Goal: Task Accomplishment & Management: Complete application form

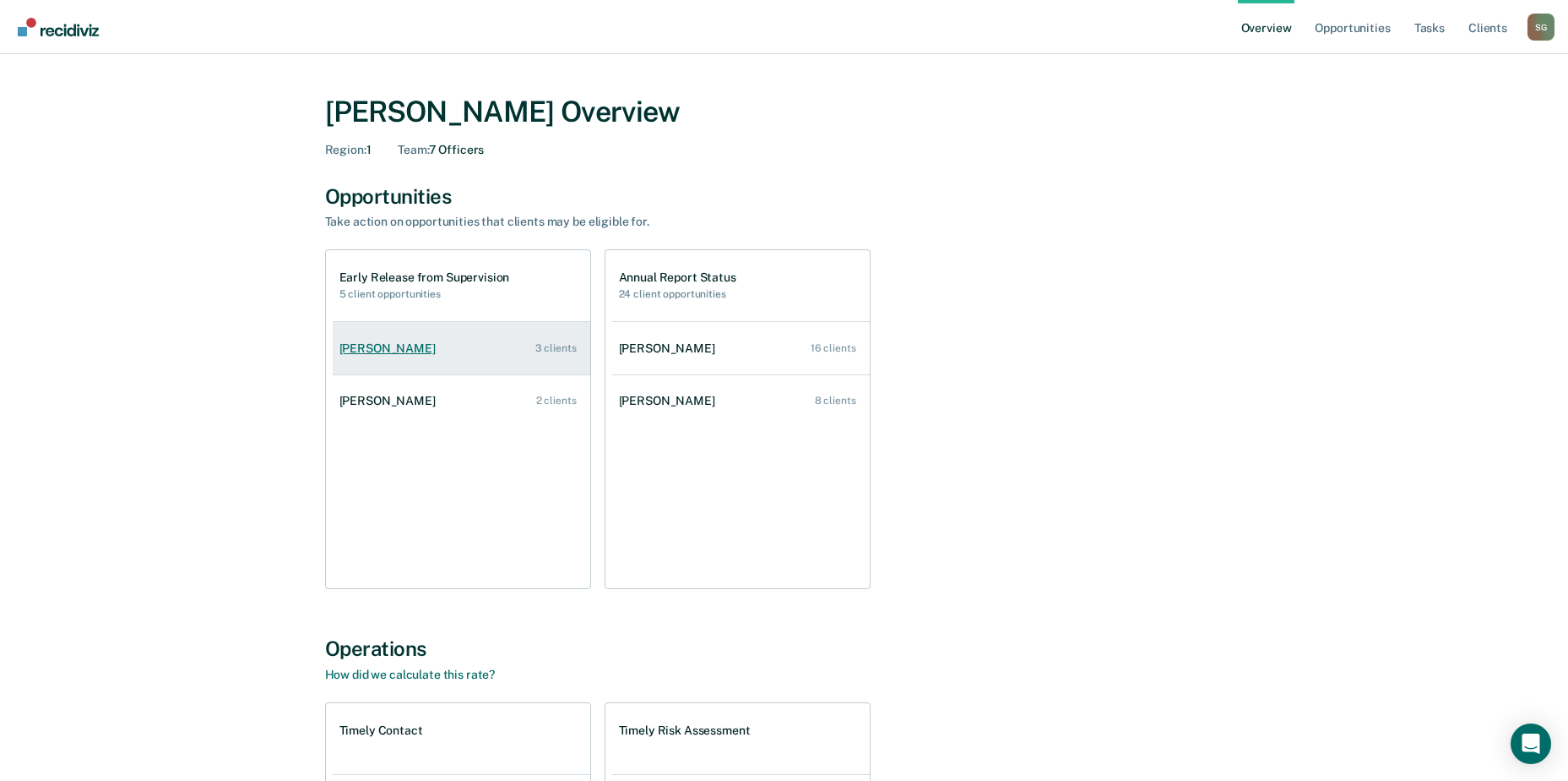
click at [369, 357] on link "[PERSON_NAME] 3 clients" at bounding box center [461, 348] width 258 height 48
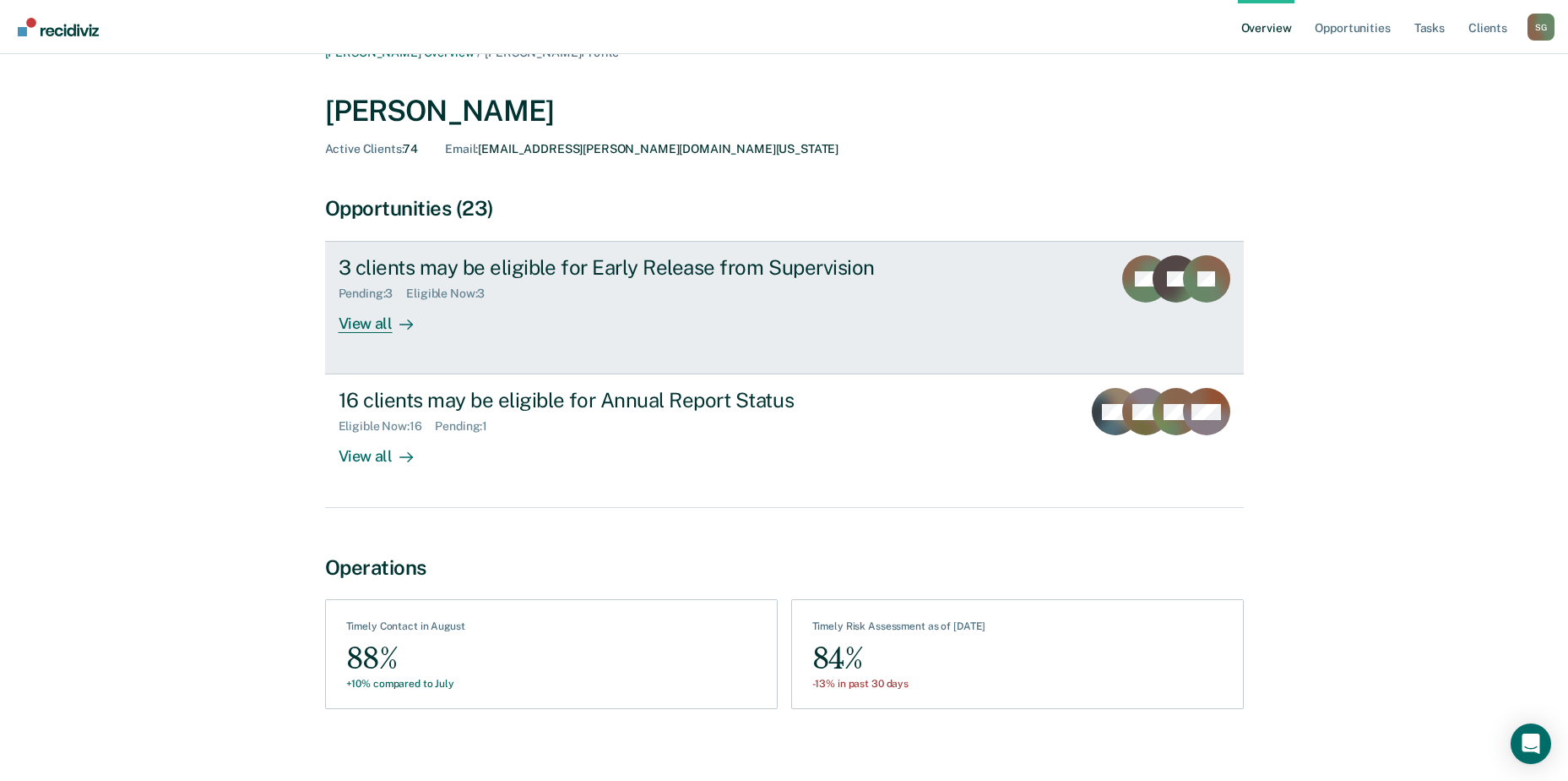
scroll to position [45, 0]
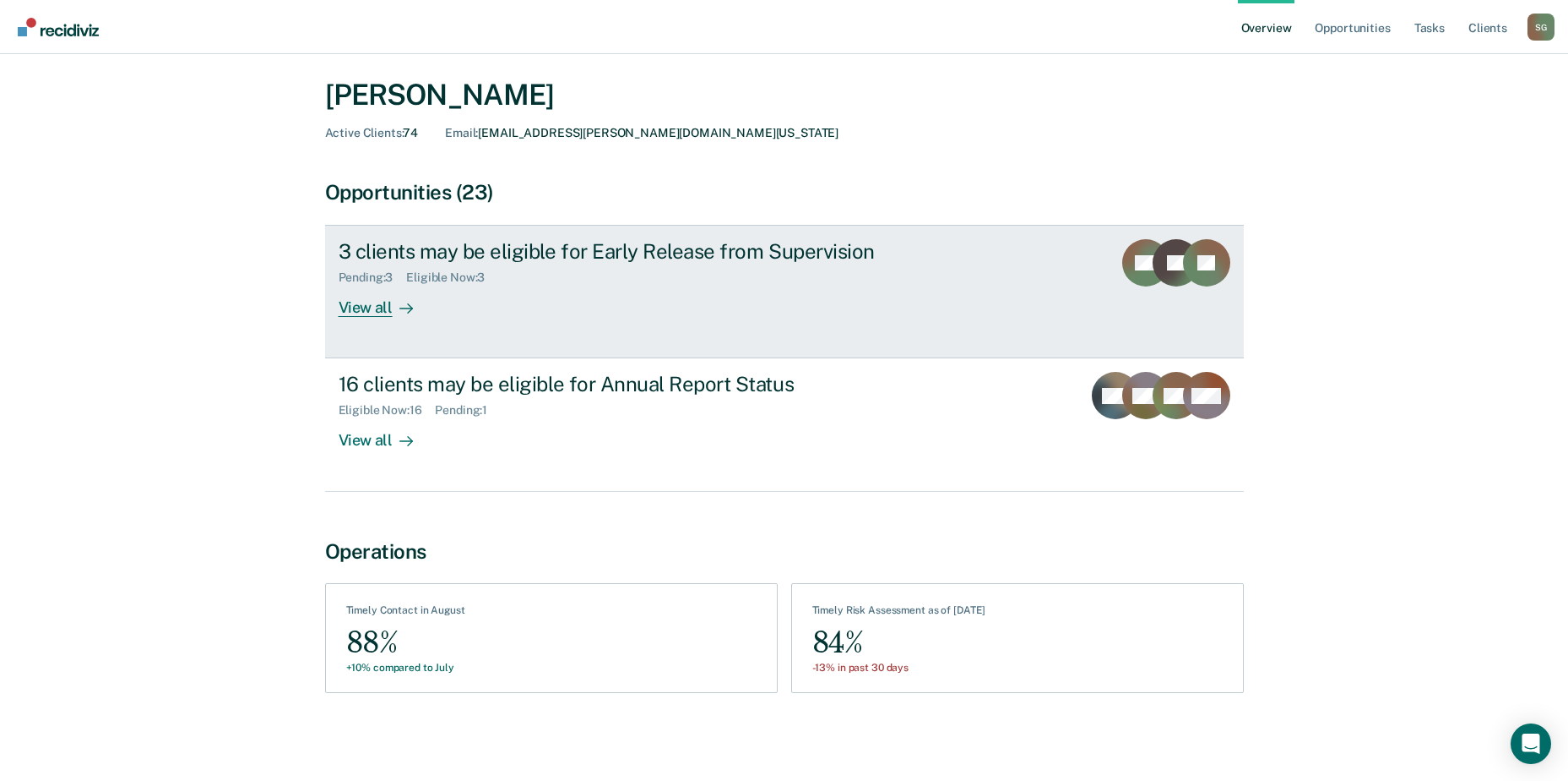
click at [370, 305] on div "View all" at bounding box center [386, 301] width 95 height 33
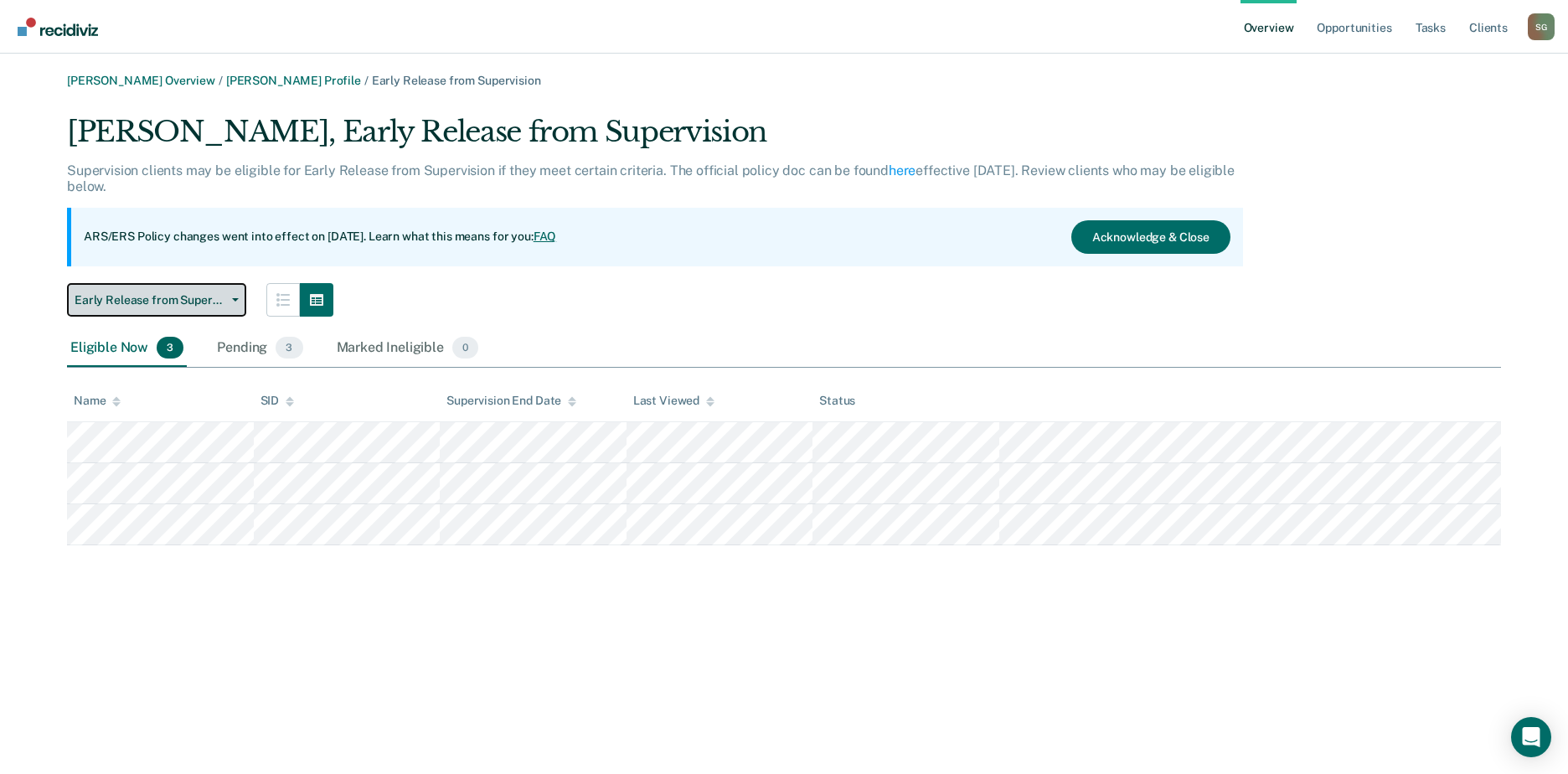
click at [229, 295] on button "Early Release from Supervision" at bounding box center [157, 300] width 180 height 34
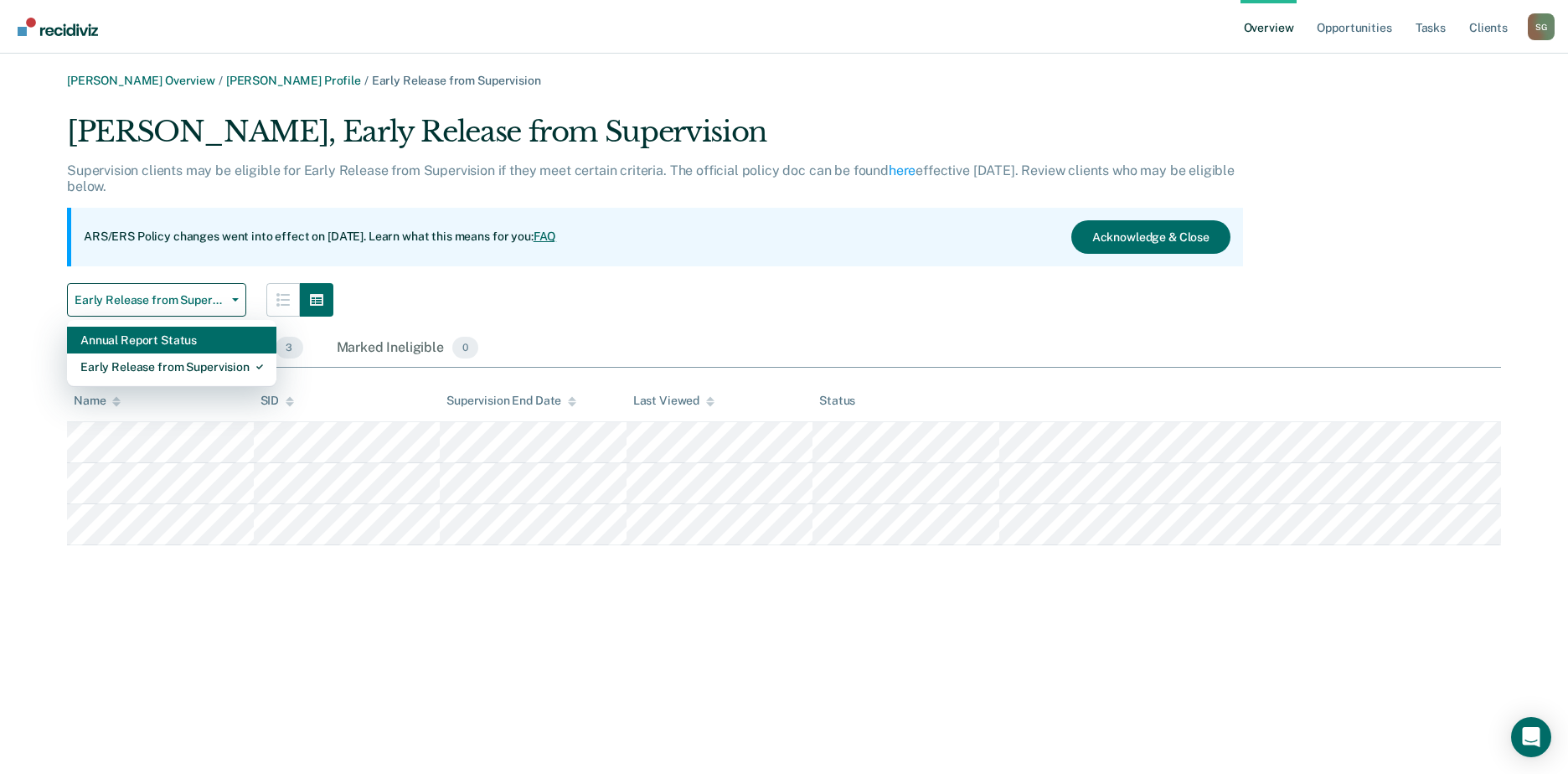
click at [216, 339] on div "Annual Report Status" at bounding box center [172, 340] width 183 height 27
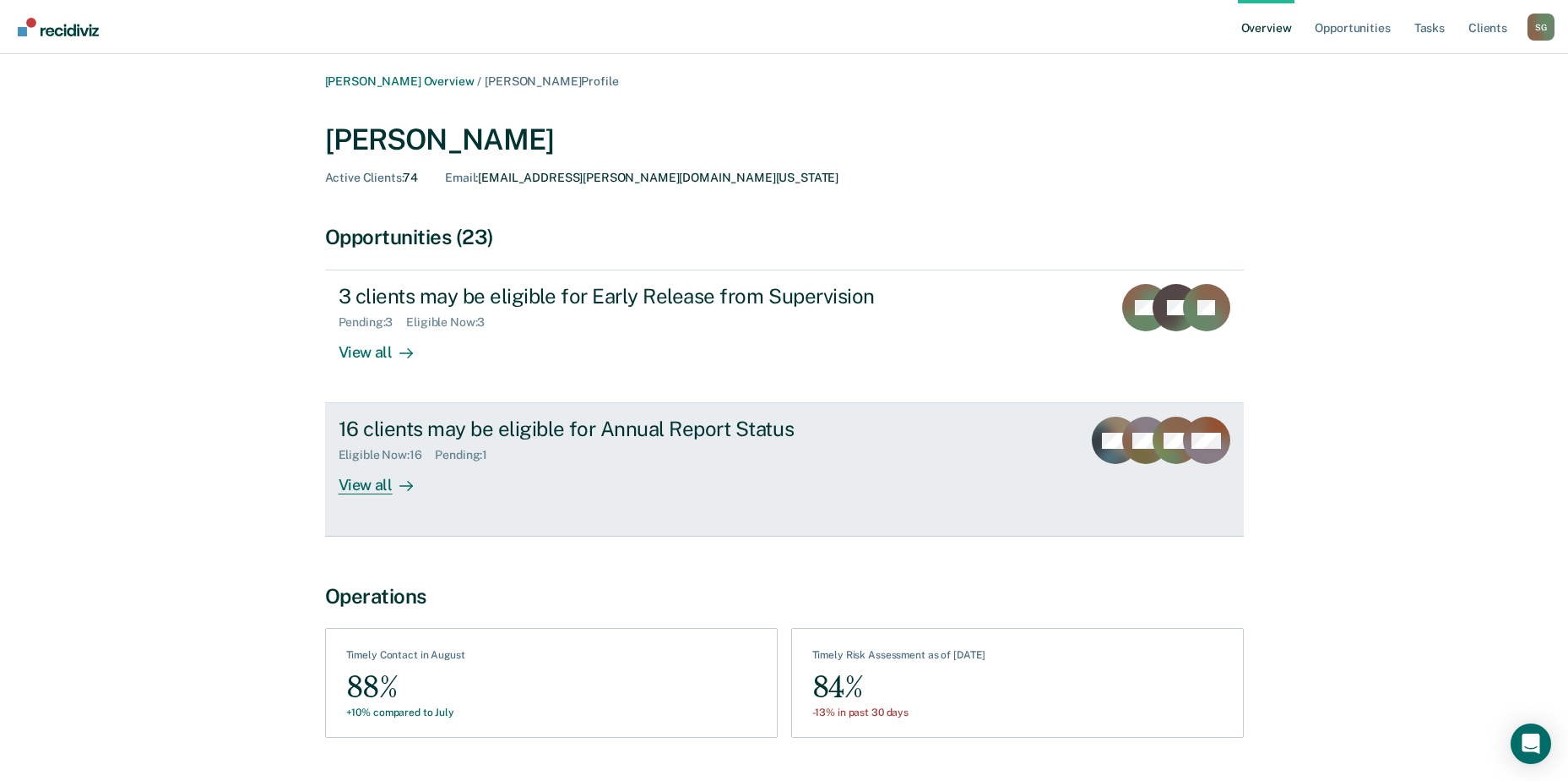
click at [589, 428] on div "16 clients may be eligible for Annual Report Status" at bounding box center [634, 428] width 593 height 25
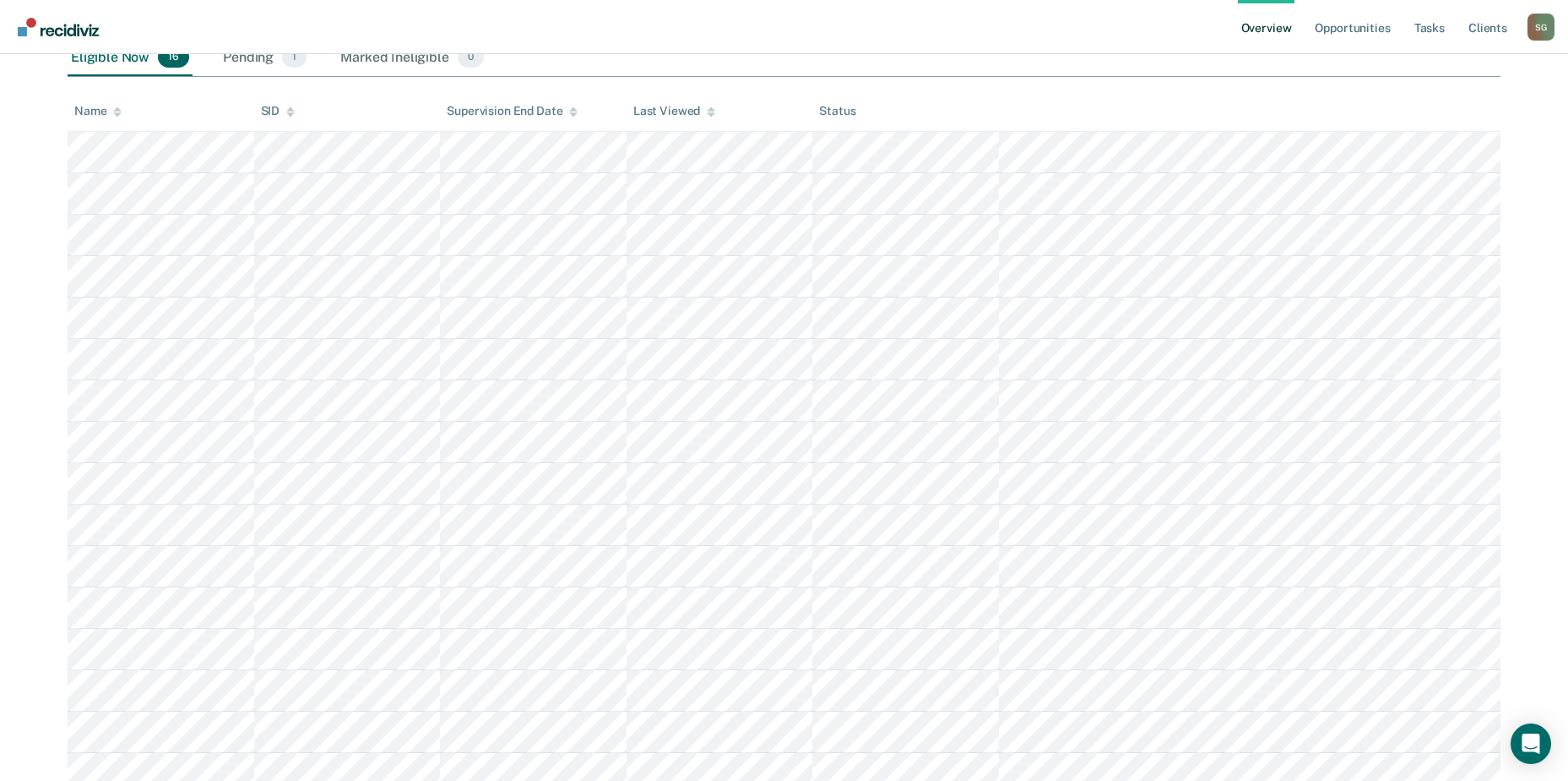
scroll to position [344, 0]
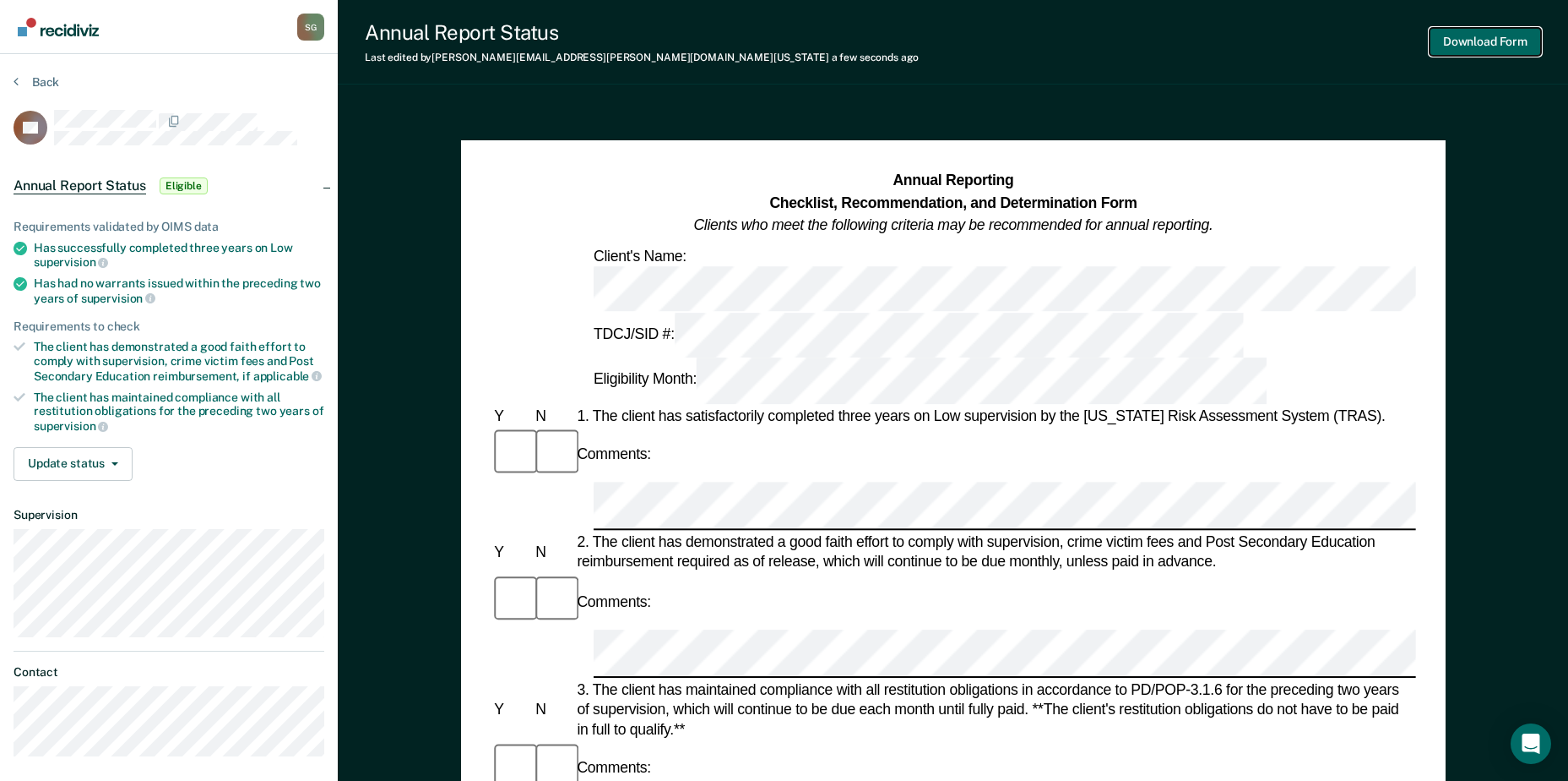
click at [1449, 46] on button "Download Form" at bounding box center [1486, 41] width 112 height 28
